Goal: Navigation & Orientation: Find specific page/section

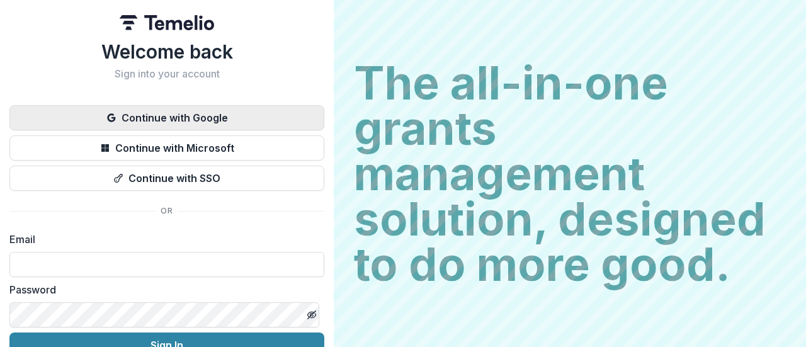
click at [182, 114] on button "Continue with Google" at bounding box center [166, 117] width 315 height 25
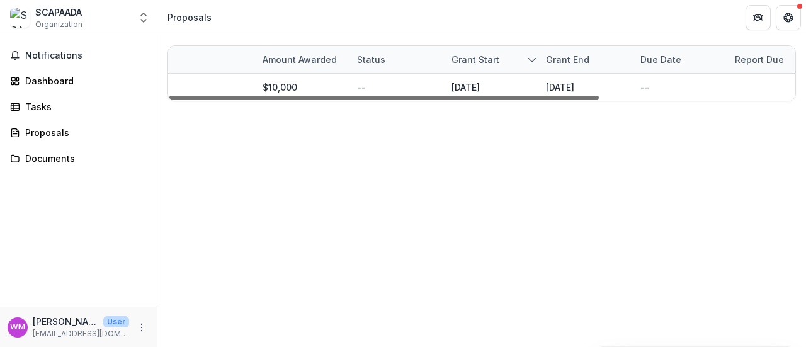
scroll to position [0, 285]
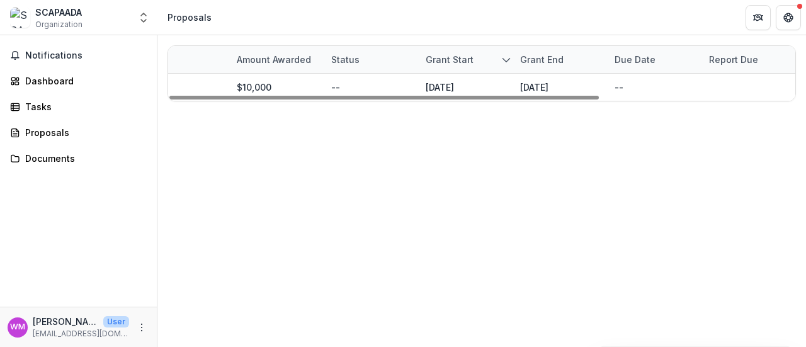
drag, startPoint x: 499, startPoint y: 96, endPoint x: 728, endPoint y: 105, distance: 229.5
click at [599, 100] on div at bounding box center [384, 98] width 430 height 4
click at [52, 79] on div "Dashboard" at bounding box center [83, 80] width 117 height 13
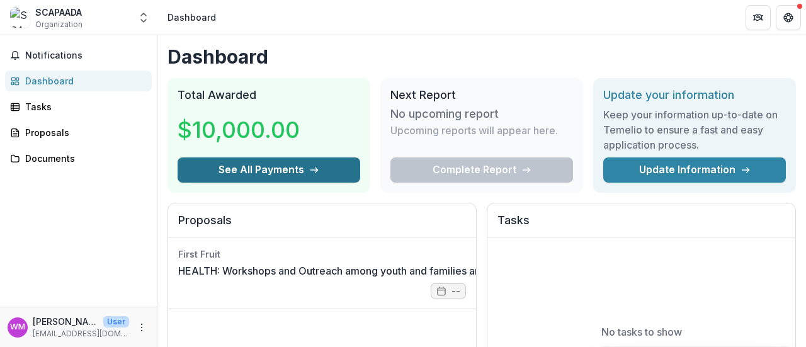
click at [295, 167] on button "See All Payments" at bounding box center [269, 169] width 183 height 25
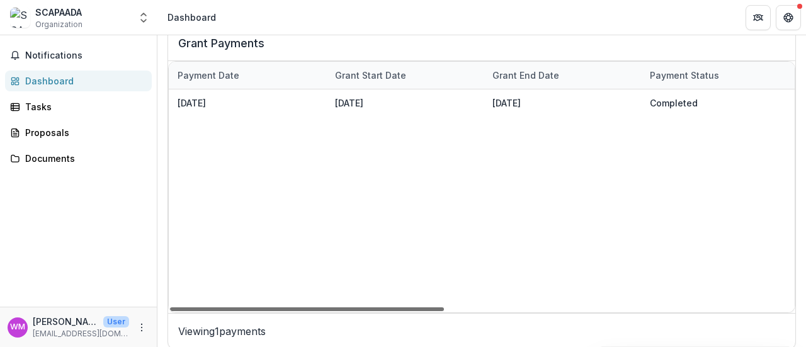
scroll to position [0, 794]
drag, startPoint x: 317, startPoint y: 311, endPoint x: 676, endPoint y: 283, distance: 360.1
click at [444, 307] on div at bounding box center [307, 309] width 274 height 4
